Goal: Task Accomplishment & Management: Manage account settings

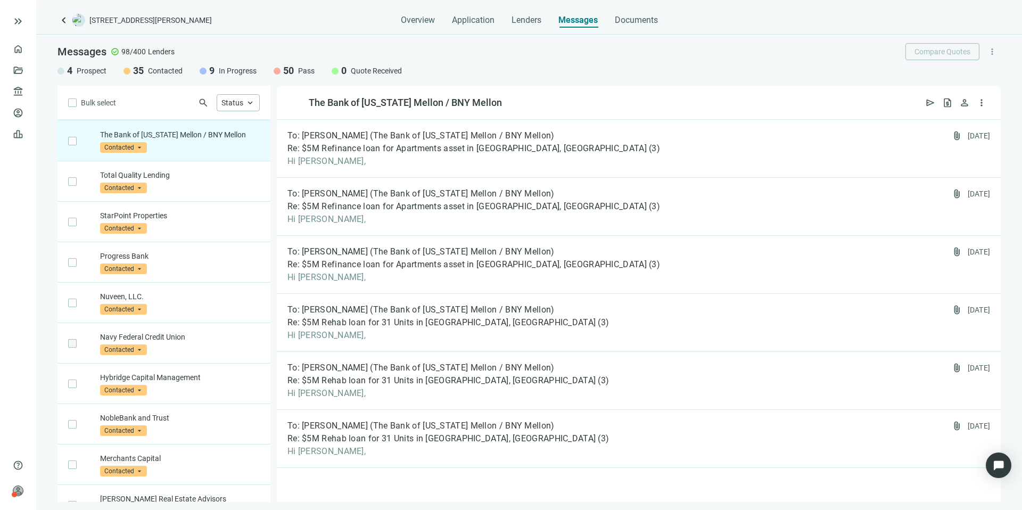
scroll to position [283, 0]
click at [127, 147] on span "Contacted" at bounding box center [123, 146] width 47 height 11
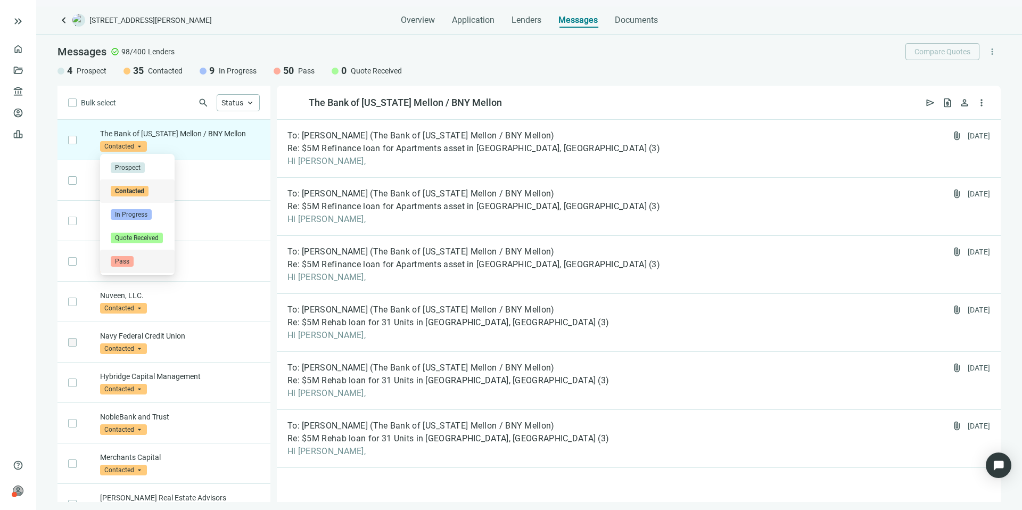
click at [126, 259] on span "Pass" at bounding box center [122, 261] width 23 height 11
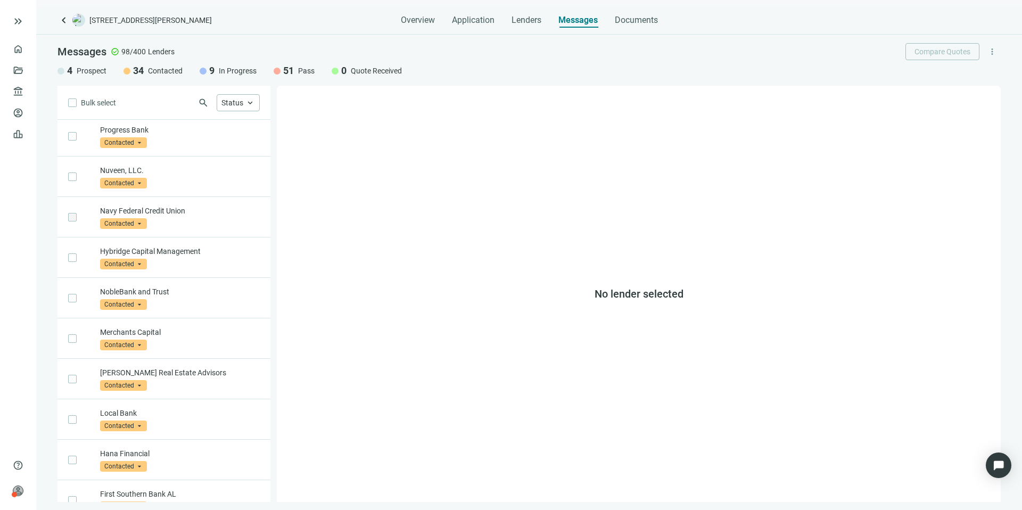
scroll to position [461, 0]
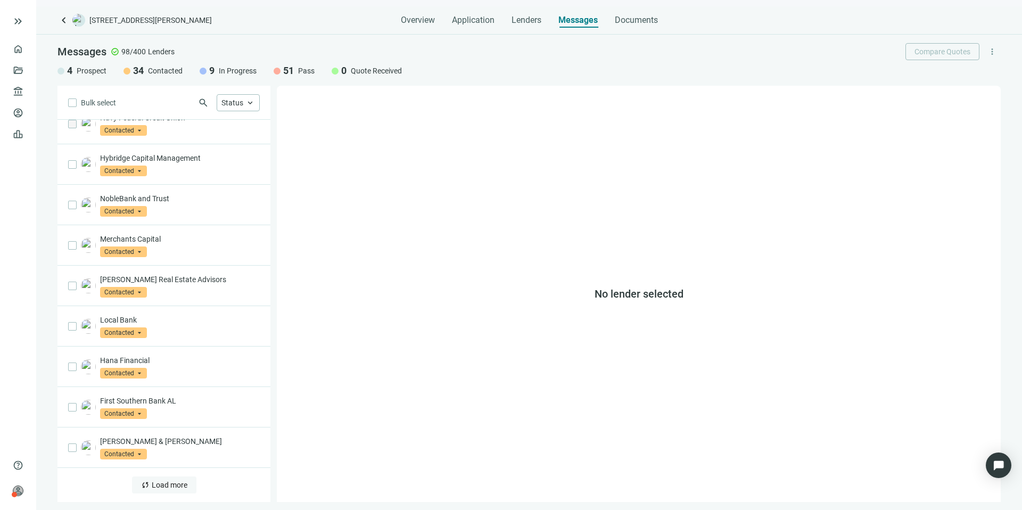
click at [170, 482] on span "Load more" at bounding box center [170, 485] width 36 height 9
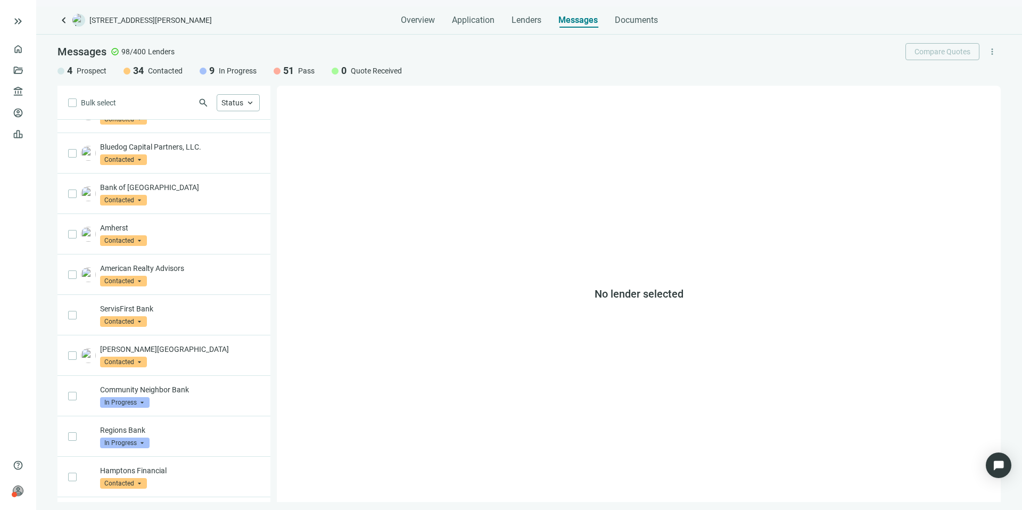
scroll to position [1020, 0]
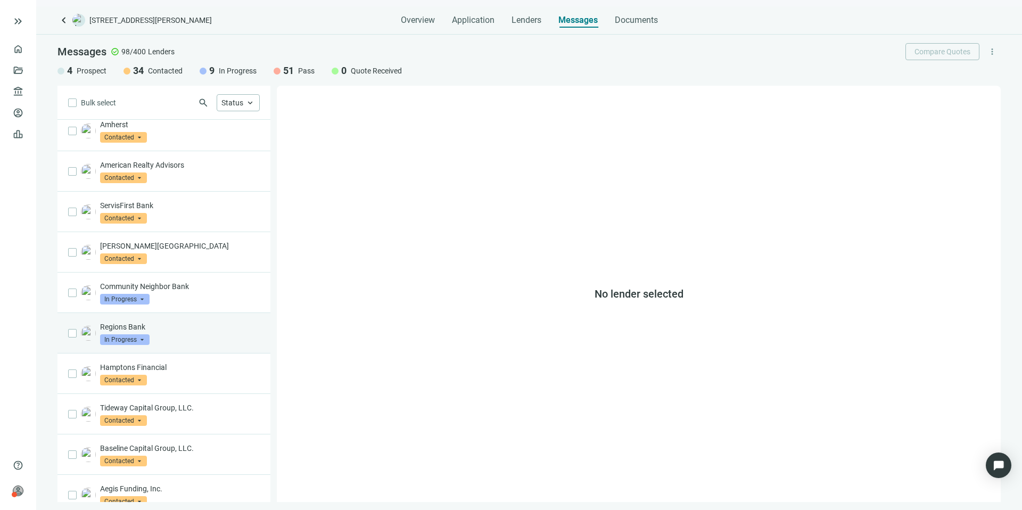
click at [175, 336] on div "Regions Bank In Progress arrow_drop_down" at bounding box center [180, 333] width 160 height 23
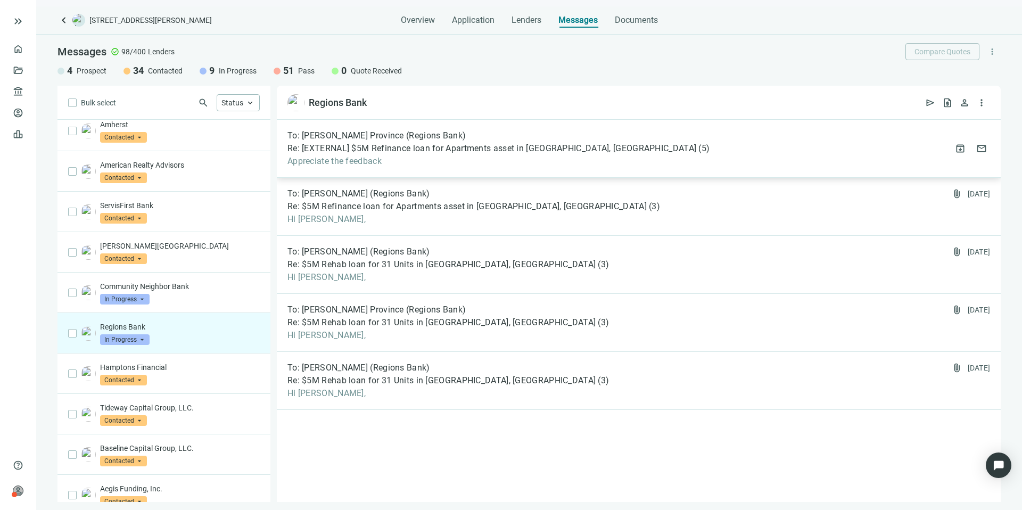
click at [495, 139] on div "To: [PERSON_NAME] Province (Regions Bank)" at bounding box center [498, 135] width 422 height 11
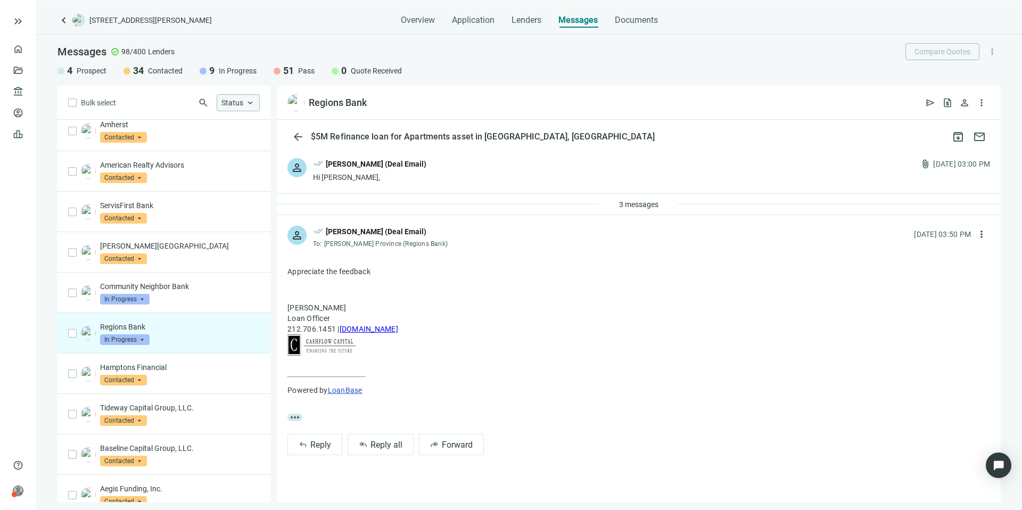
click at [235, 104] on span "Status" at bounding box center [232, 102] width 22 height 9
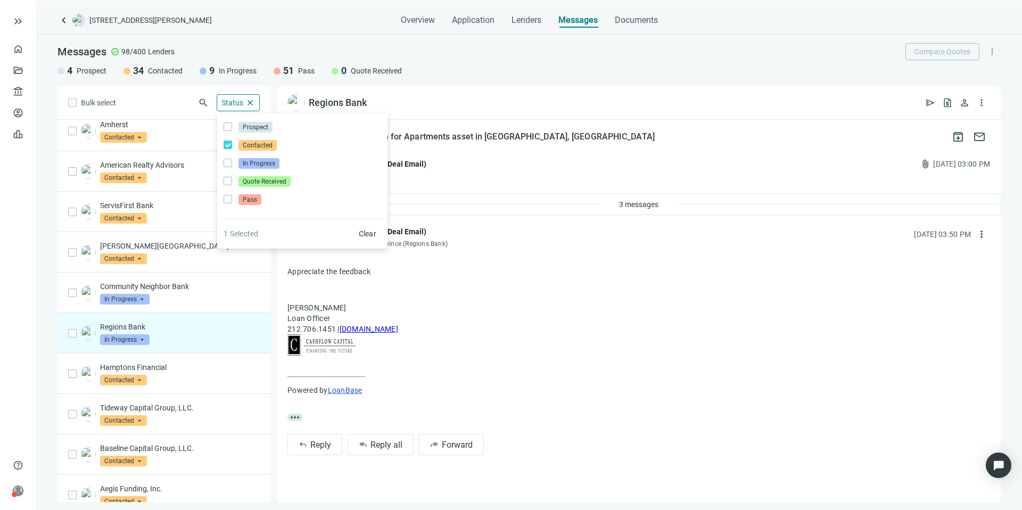
click at [180, 105] on div "Bulk select search Status close Prospect Only Contacted Only In Progress Only Q…" at bounding box center [163, 294] width 213 height 416
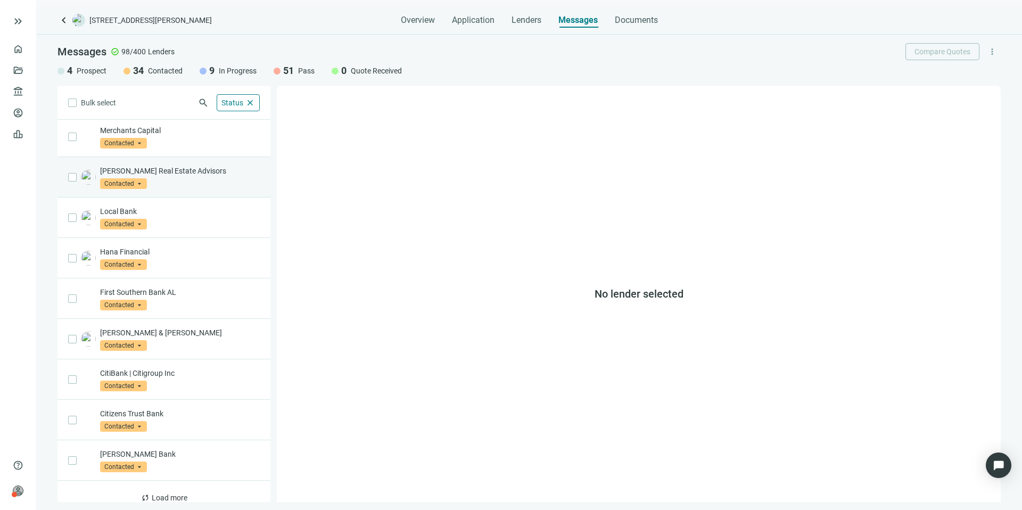
scroll to position [461, 0]
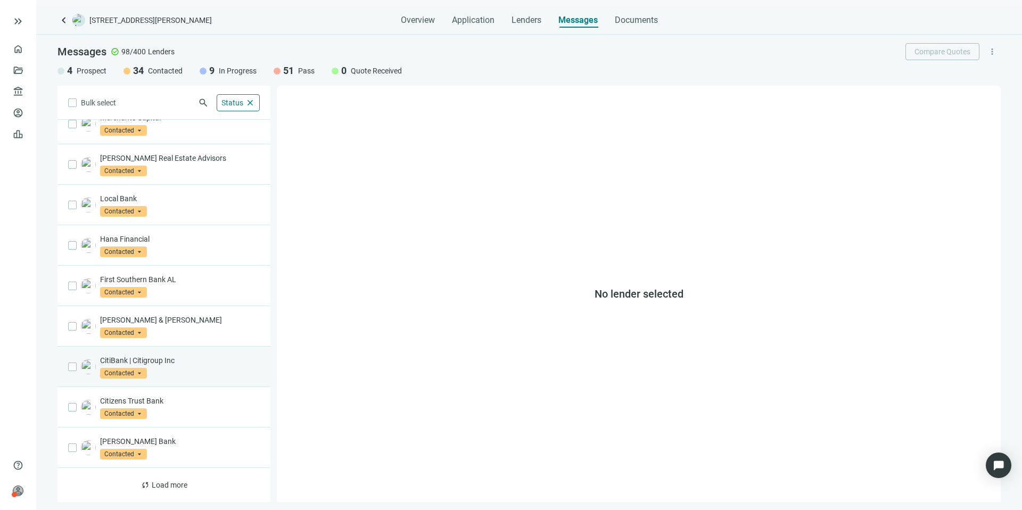
click at [134, 373] on span "Contacted" at bounding box center [123, 373] width 47 height 11
click at [126, 485] on span "Pass" at bounding box center [122, 488] width 23 height 11
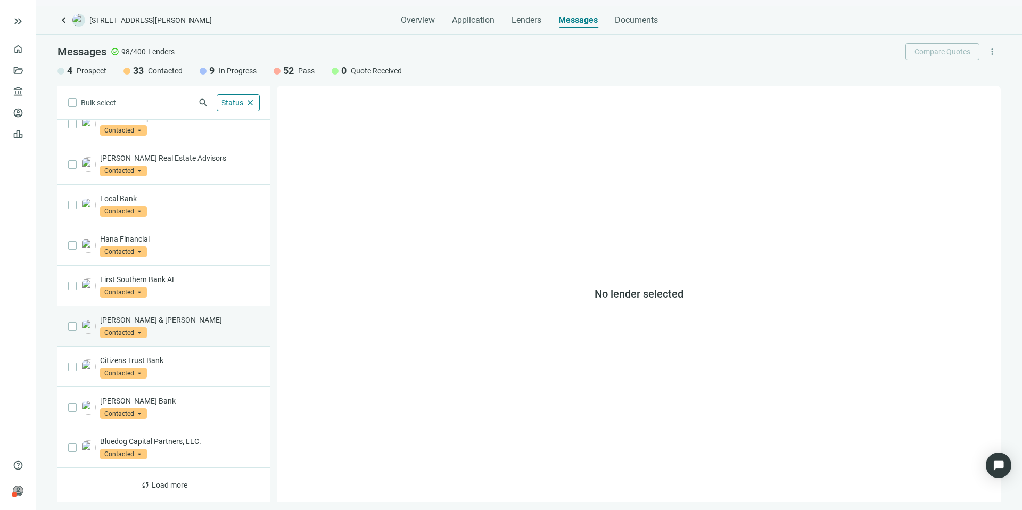
click at [130, 330] on span "Contacted" at bounding box center [123, 332] width 47 height 11
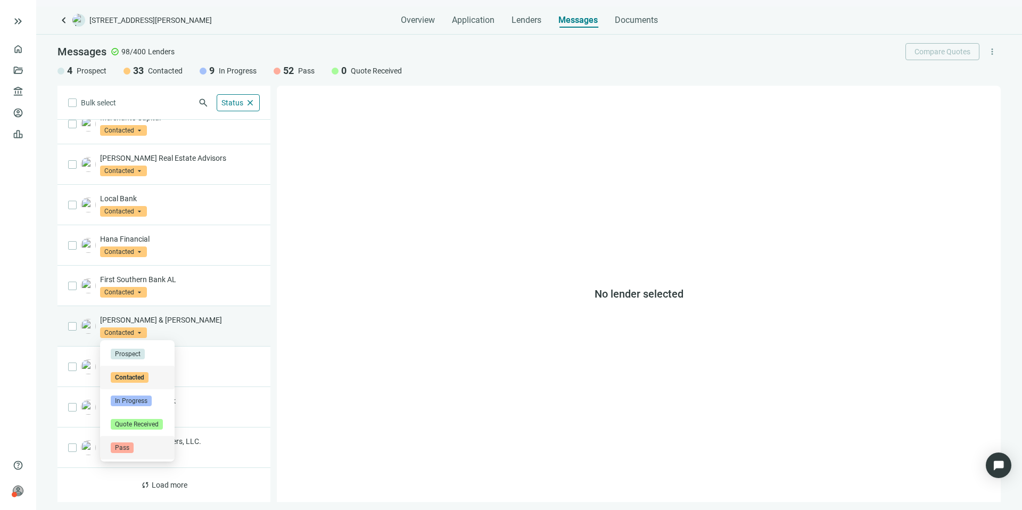
click at [135, 444] on div "Pass" at bounding box center [137, 447] width 53 height 11
